Goal: Task Accomplishment & Management: Manage account settings

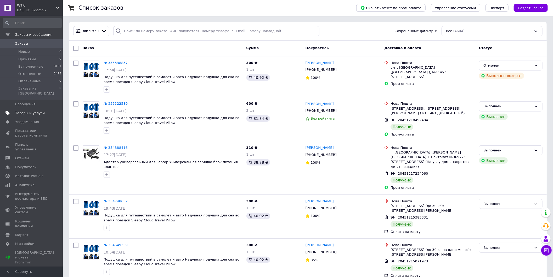
click at [37, 111] on span "Товары и услуги" at bounding box center [30, 113] width 30 height 5
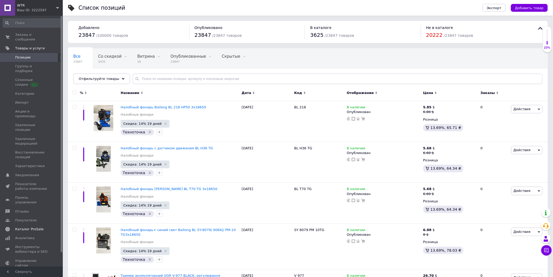
click at [31, 227] on span "Каталог ProSale" at bounding box center [29, 229] width 28 height 5
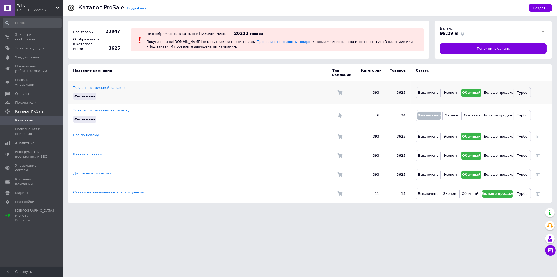
click at [109, 86] on link "Товары с комиссией за заказ" at bounding box center [99, 88] width 52 height 4
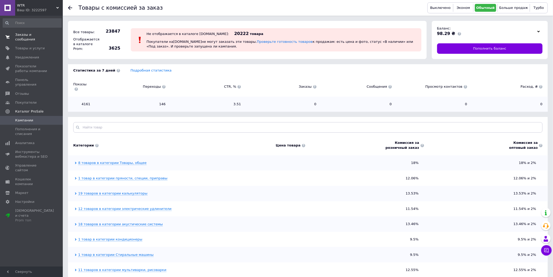
click at [39, 34] on span "Заказы и сообщения" at bounding box center [31, 36] width 33 height 9
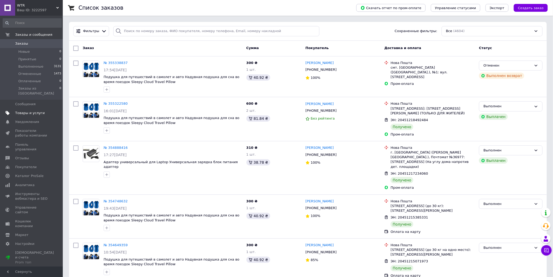
click at [39, 109] on link "Товары и услуги" at bounding box center [32, 113] width 64 height 9
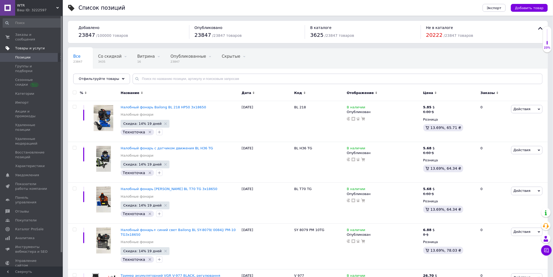
click at [50, 44] on link "Товары и услуги" at bounding box center [32, 48] width 64 height 9
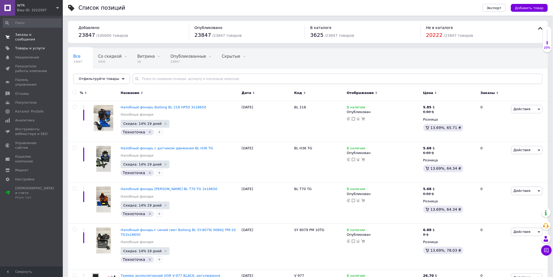
click at [42, 30] on link "Заказы и сообщения 0 0" at bounding box center [32, 37] width 64 height 14
